Goal: Task Accomplishment & Management: Manage account settings

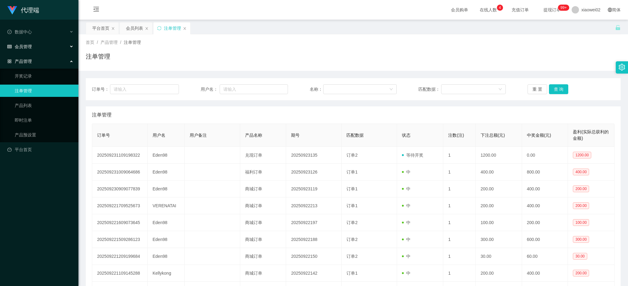
click at [27, 50] on div "会员管理" at bounding box center [39, 46] width 78 height 12
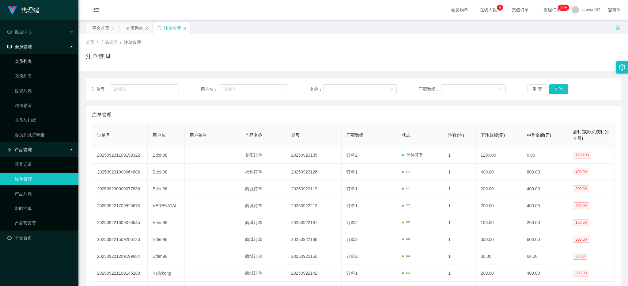
drag, startPoint x: 37, startPoint y: 63, endPoint x: 32, endPoint y: 41, distance: 23.1
click at [37, 63] on link "会员列表" at bounding box center [44, 61] width 59 height 12
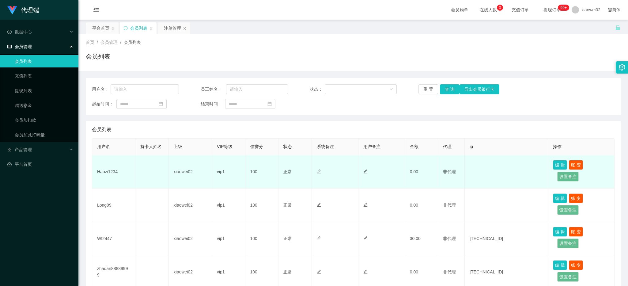
click at [112, 172] on td "Haozi1234" at bounding box center [113, 171] width 43 height 33
copy td "Haozi1234"
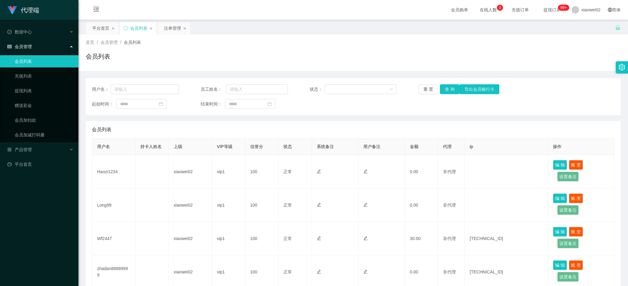
drag, startPoint x: 74, startPoint y: 188, endPoint x: 85, endPoint y: 182, distance: 12.9
click at [74, 188] on div "代理端 数据中心 会员管理 会员列表 充值列表 提现列表 赠送彩金 会员加扣款 会员加减打码量 产品管理 开奖记录 注单管理 产品列表 即时注单 产品预设置 …" at bounding box center [39, 143] width 78 height 286
click at [40, 152] on div "产品管理" at bounding box center [39, 149] width 78 height 12
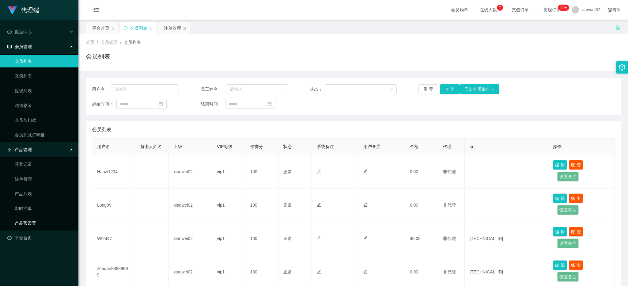
drag, startPoint x: 43, startPoint y: 220, endPoint x: 45, endPoint y: 189, distance: 31.0
click at [43, 220] on link "产品预设置" at bounding box center [44, 223] width 59 height 12
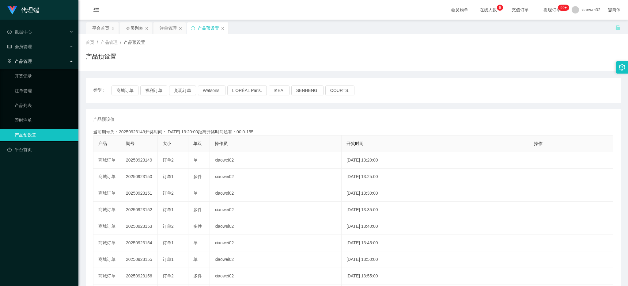
click at [13, 55] on div "产品管理" at bounding box center [39, 61] width 78 height 12
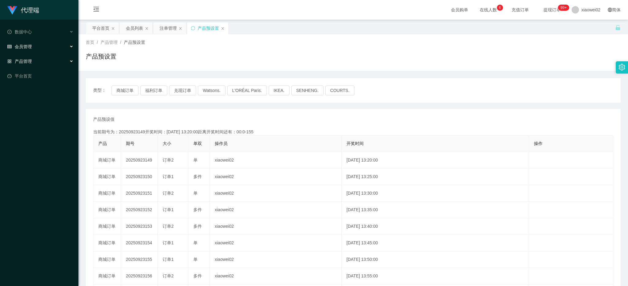
click at [23, 51] on div "会员管理" at bounding box center [39, 46] width 78 height 12
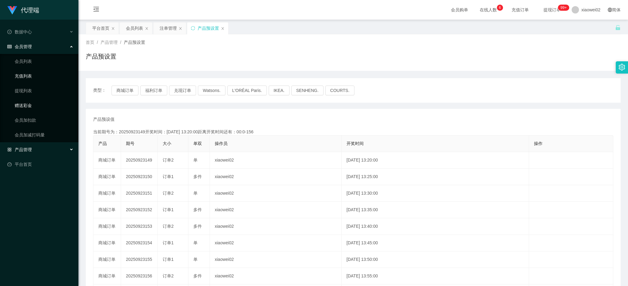
drag, startPoint x: 38, startPoint y: 94, endPoint x: 34, endPoint y: 76, distance: 18.4
click at [38, 94] on link "提现列表" at bounding box center [44, 91] width 59 height 12
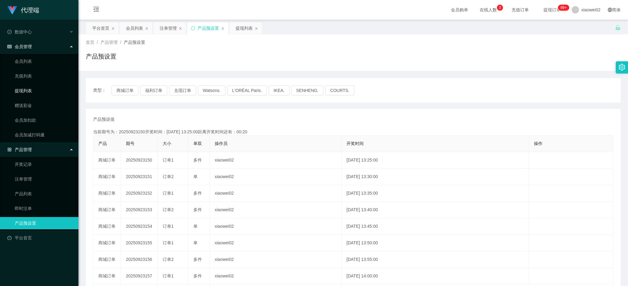
click at [40, 88] on link "提现列表" at bounding box center [44, 91] width 59 height 12
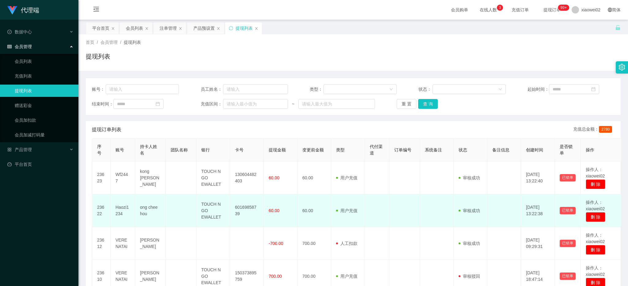
click at [244, 207] on td "60169858739" at bounding box center [247, 210] width 34 height 33
copy td "60169858739"
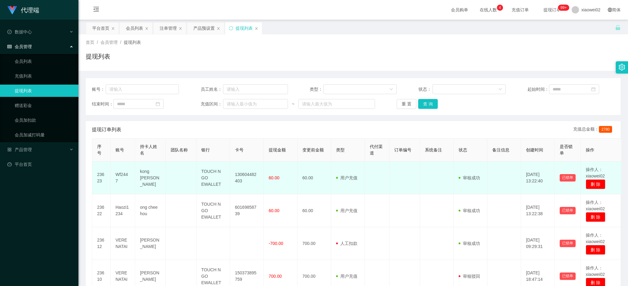
drag, startPoint x: 264, startPoint y: 197, endPoint x: 237, endPoint y: 190, distance: 27.3
click at [264, 197] on td "60.00" at bounding box center [281, 210] width 34 height 33
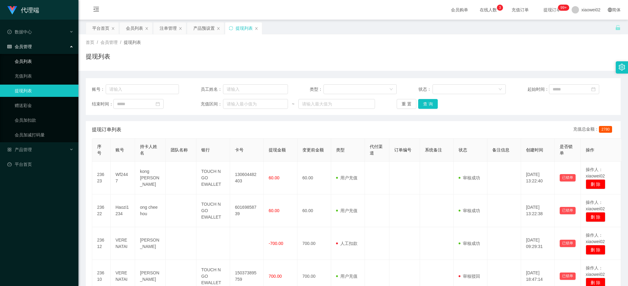
click at [36, 60] on link "会员列表" at bounding box center [44, 61] width 59 height 12
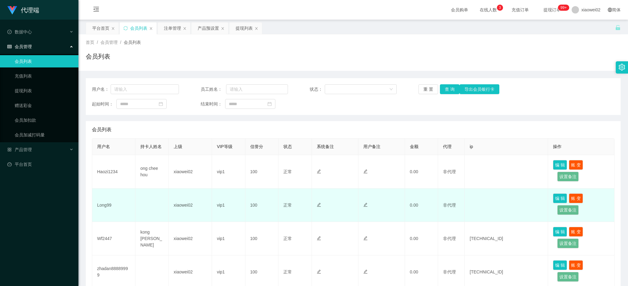
click at [106, 203] on td "Long99" at bounding box center [113, 204] width 43 height 33
copy td "Long99"
click at [181, 203] on td "xiaowei02" at bounding box center [190, 204] width 43 height 33
